Goal: Task Accomplishment & Management: Use online tool/utility

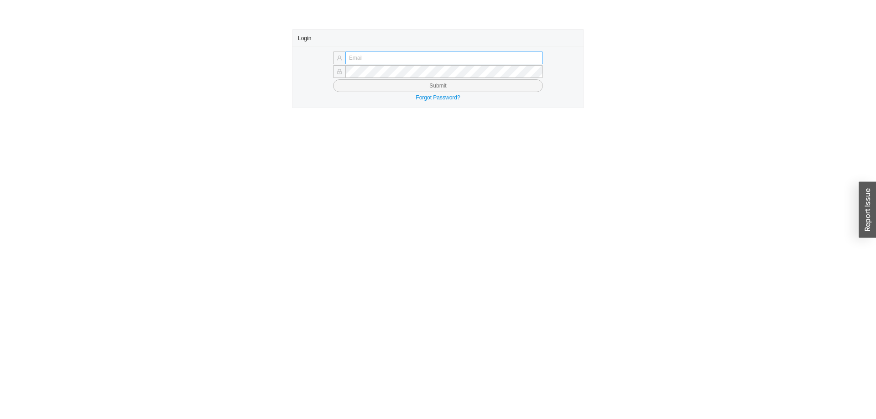
click at [400, 57] on input "text" at bounding box center [444, 58] width 198 height 13
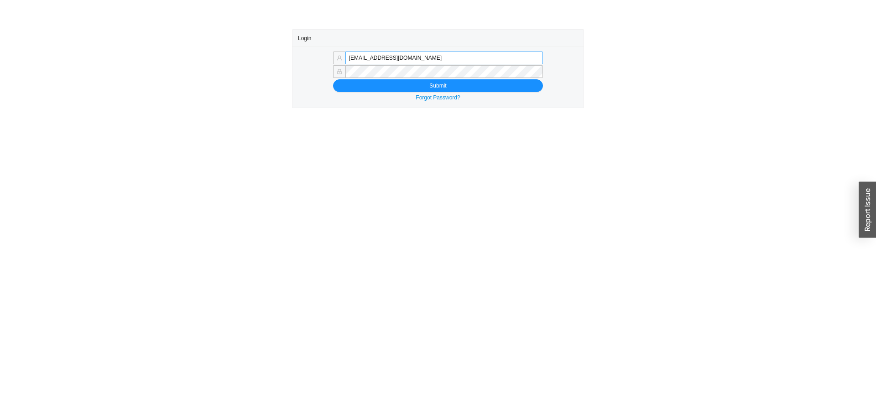
drag, startPoint x: 370, startPoint y: 59, endPoint x: 465, endPoint y: 57, distance: 95.4
click at [465, 57] on input "[EMAIL_ADDRESS][DOMAIN_NAME]" at bounding box center [444, 58] width 198 height 13
type input "[EMAIL_ADDRESS][DOMAIN_NAME]"
click at [363, 86] on button "Submit" at bounding box center [438, 85] width 210 height 13
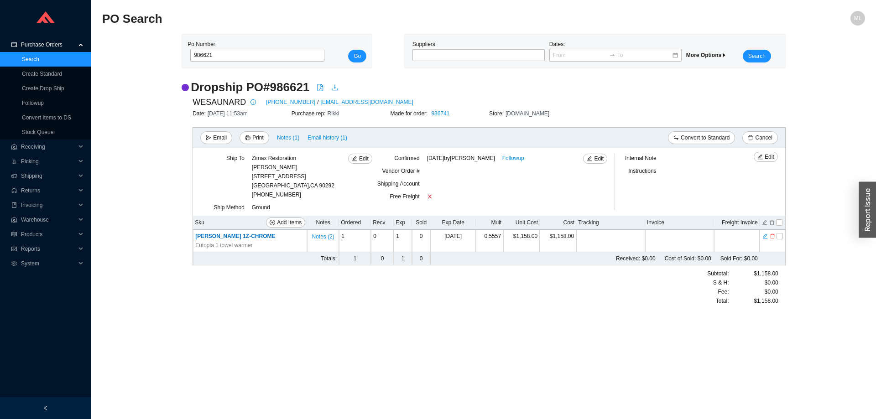
click at [35, 57] on link "Search" at bounding box center [30, 59] width 17 height 6
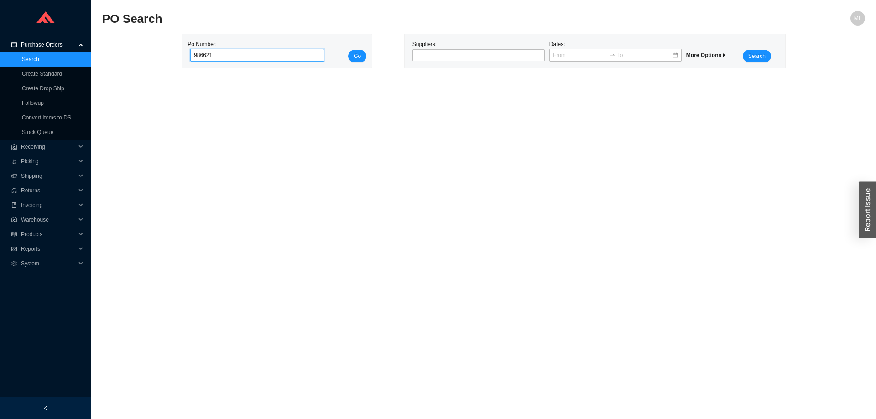
drag, startPoint x: 227, startPoint y: 53, endPoint x: 150, endPoint y: 55, distance: 77.1
click at [150, 55] on div "Po Number: 986621 Go Suppliers: Dates: More Options Search" at bounding box center [483, 51] width 763 height 35
click at [446, 50] on div at bounding box center [478, 55] width 132 height 12
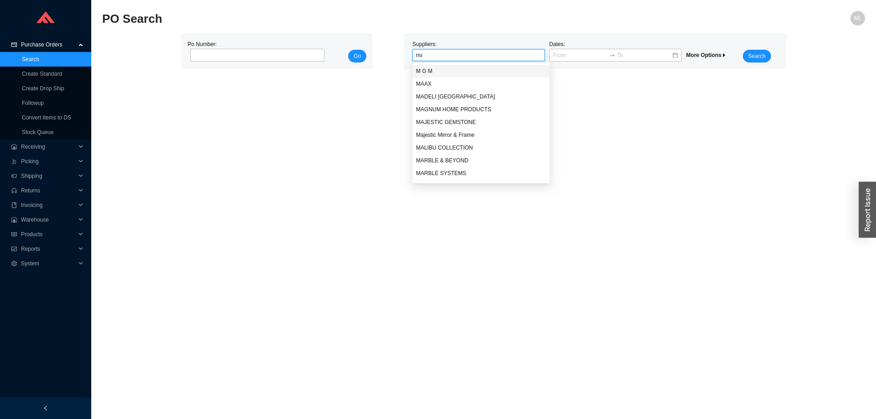
type input "mad"
click at [437, 68] on div "MADELI [GEOGRAPHIC_DATA]" at bounding box center [478, 71] width 125 height 8
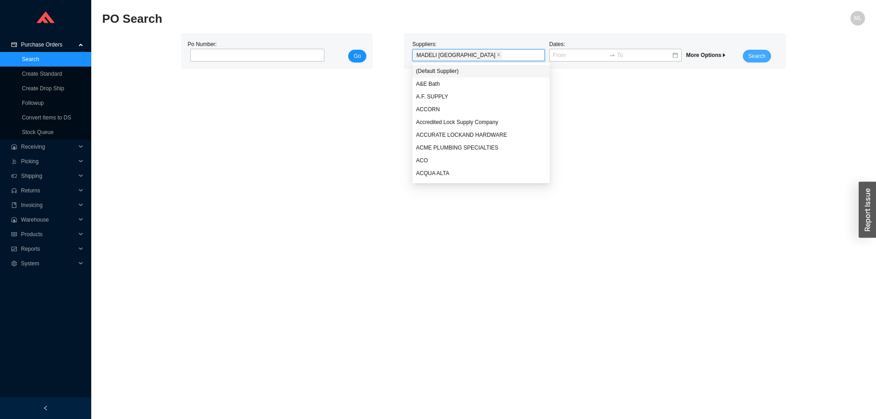
click at [760, 54] on span "Search" at bounding box center [756, 56] width 17 height 9
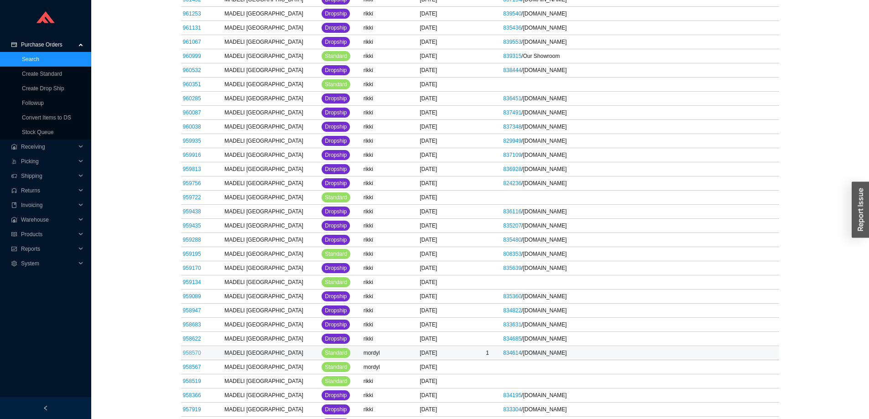
scroll to position [2463, 0]
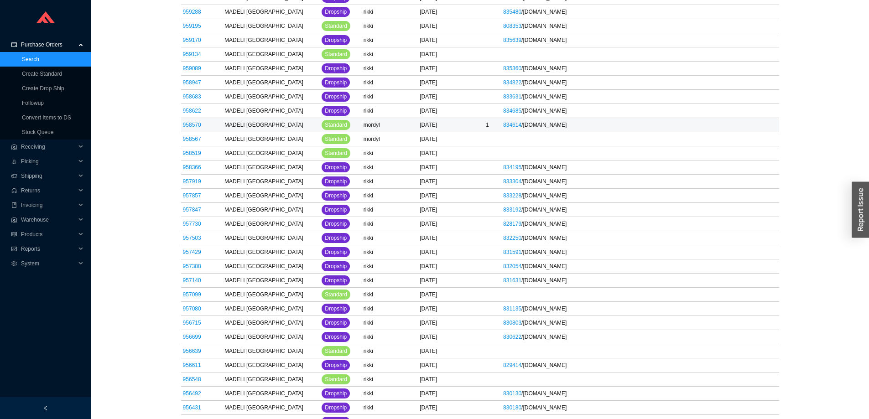
click at [187, 123] on link "958570" at bounding box center [192, 125] width 18 height 6
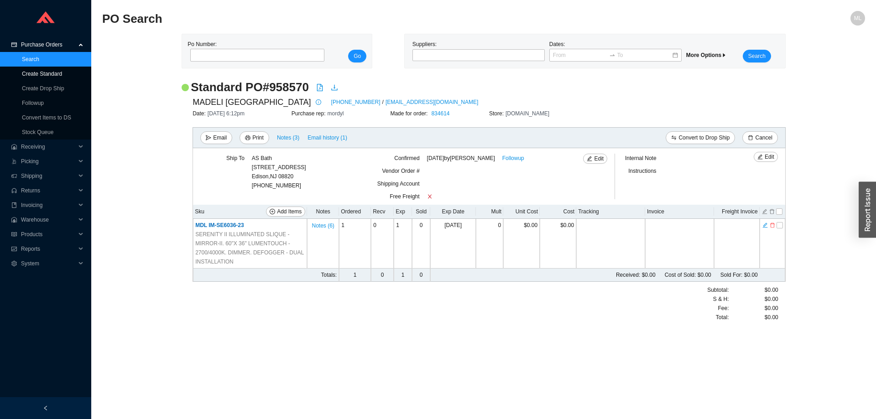
click at [38, 72] on link "Create Standard" at bounding box center [42, 74] width 40 height 6
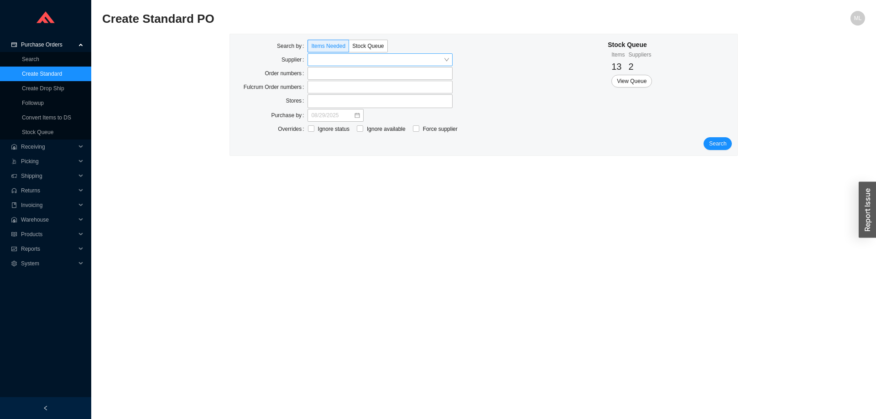
click at [315, 58] on input "search" at bounding box center [377, 60] width 132 height 12
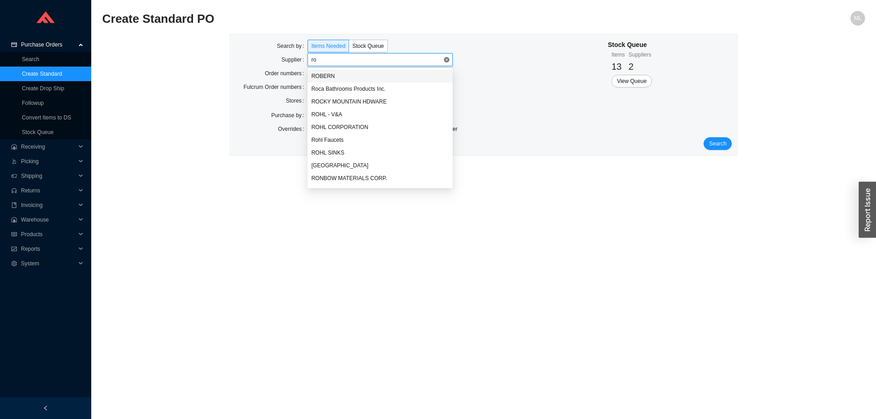
type input "rob"
click at [330, 72] on div "ROBERN" at bounding box center [380, 76] width 138 height 8
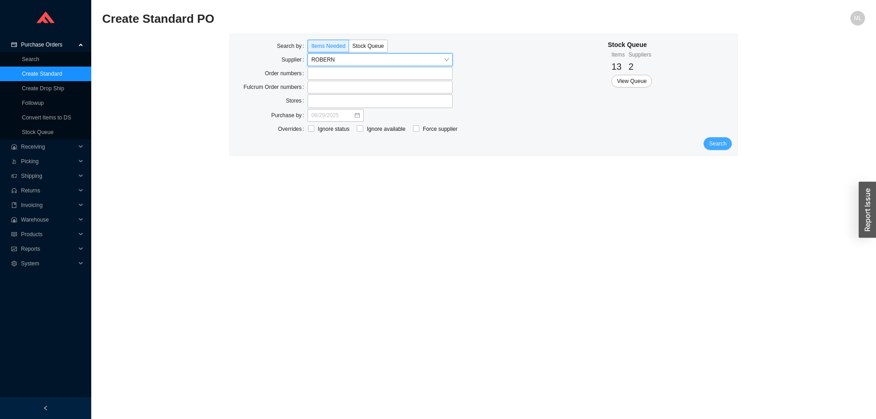
click at [713, 141] on span "Search" at bounding box center [717, 143] width 17 height 9
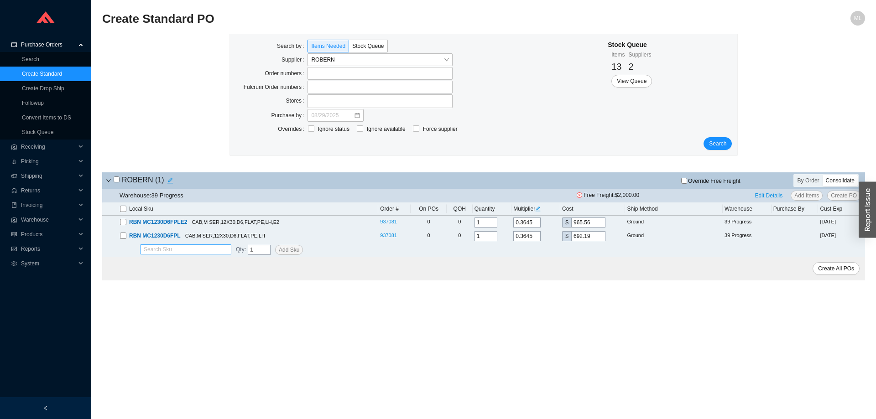
click at [178, 249] on input "search" at bounding box center [186, 249] width 84 height 9
click at [192, 290] on div "RBN MC1230D6FPR" at bounding box center [186, 290] width 84 height 8
type input "RBN MC1230D6FPR"
click at [290, 250] on span "Add Sku" at bounding box center [289, 249] width 21 height 9
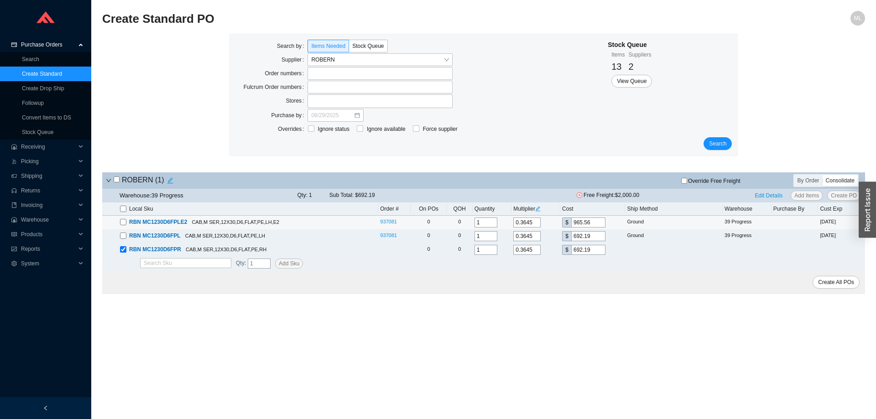
click at [123, 224] on input "checkbox" at bounding box center [123, 222] width 6 height 6
checkbox input "true"
click at [124, 235] on input "checkbox" at bounding box center [123, 236] width 6 height 6
checkbox input "true"
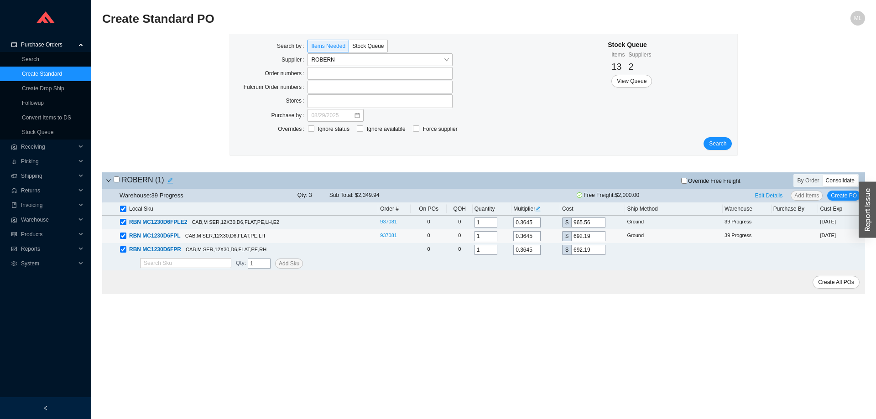
checkbox input "true"
click at [844, 194] on span "Create PO" at bounding box center [844, 195] width 26 height 9
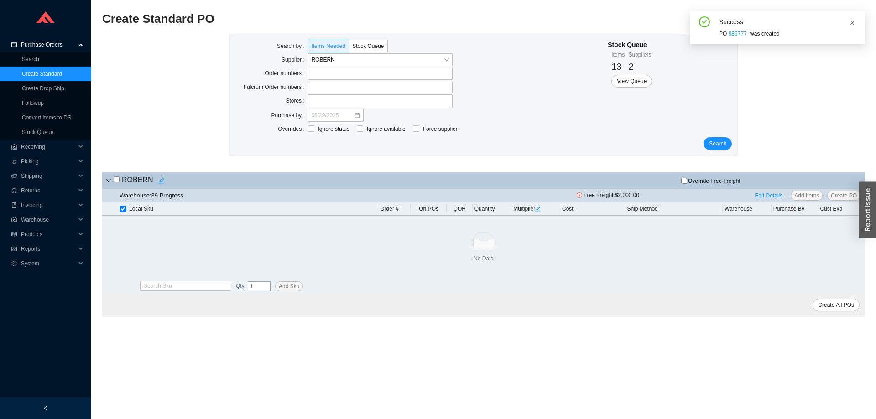
click at [852, 21] on icon "close" at bounding box center [851, 22] width 5 height 5
click at [34, 57] on link "Search" at bounding box center [30, 59] width 17 height 6
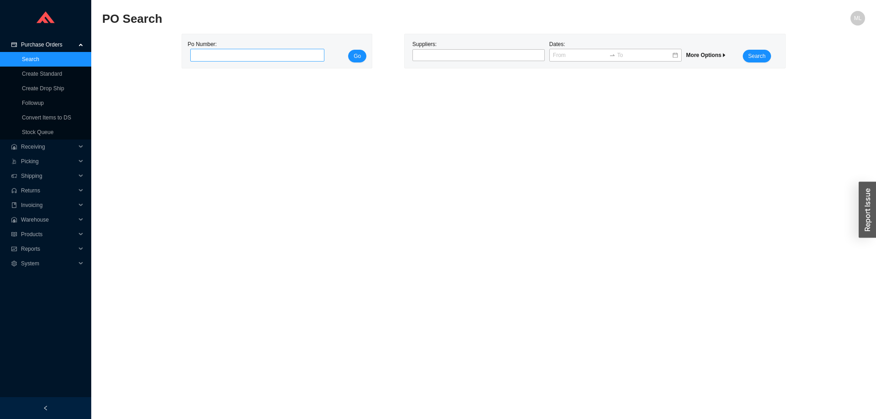
click at [274, 54] on input "tel" at bounding box center [257, 55] width 134 height 13
type input "983005"
click at [348, 50] on button "Go" at bounding box center [357, 56] width 18 height 13
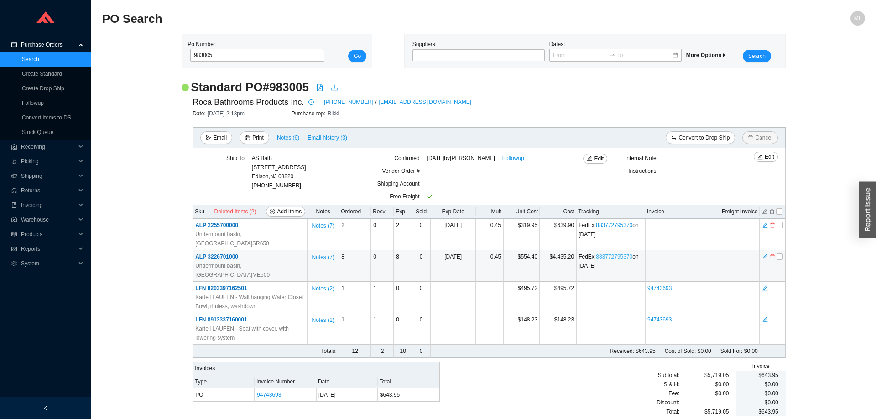
click at [612, 254] on link "883772795370" at bounding box center [614, 257] width 36 height 6
